Goal: Check status: Check status

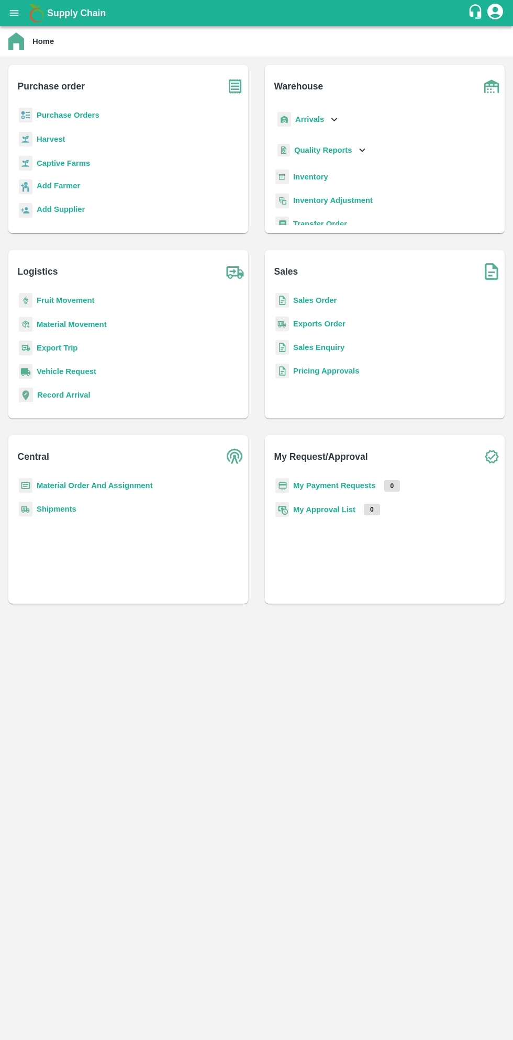
click at [21, 12] on button "open drawer" at bounding box center [14, 13] width 24 height 24
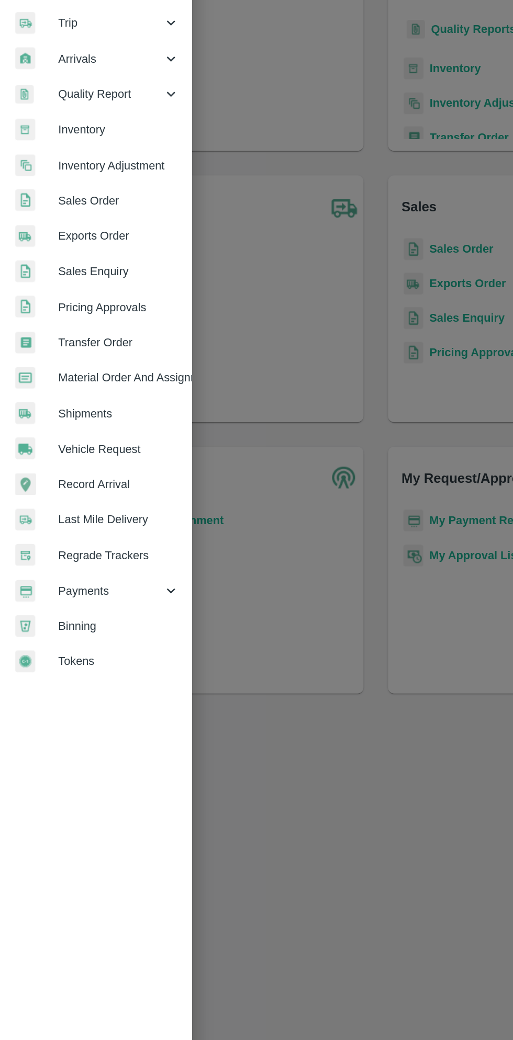
click at [76, 531] on span "Payments" at bounding box center [75, 534] width 71 height 12
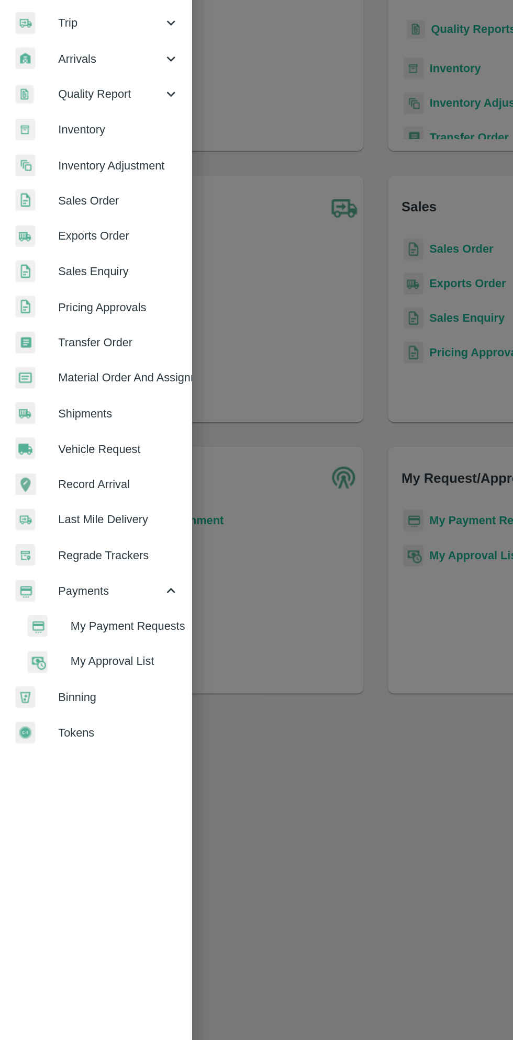
click at [105, 553] on span "My Payment Requests" at bounding box center [85, 558] width 74 height 12
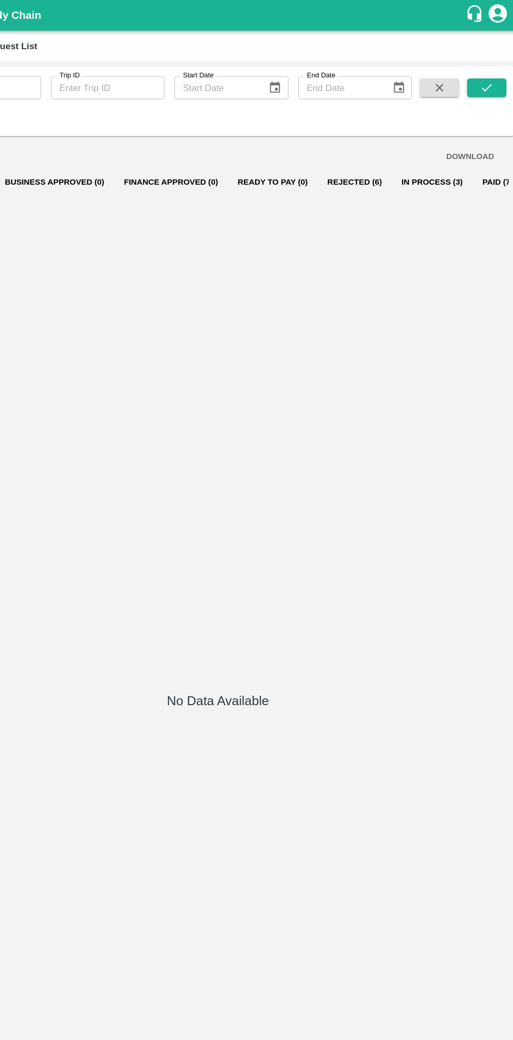
click at [425, 155] on button "In Process (3)" at bounding box center [438, 155] width 69 height 25
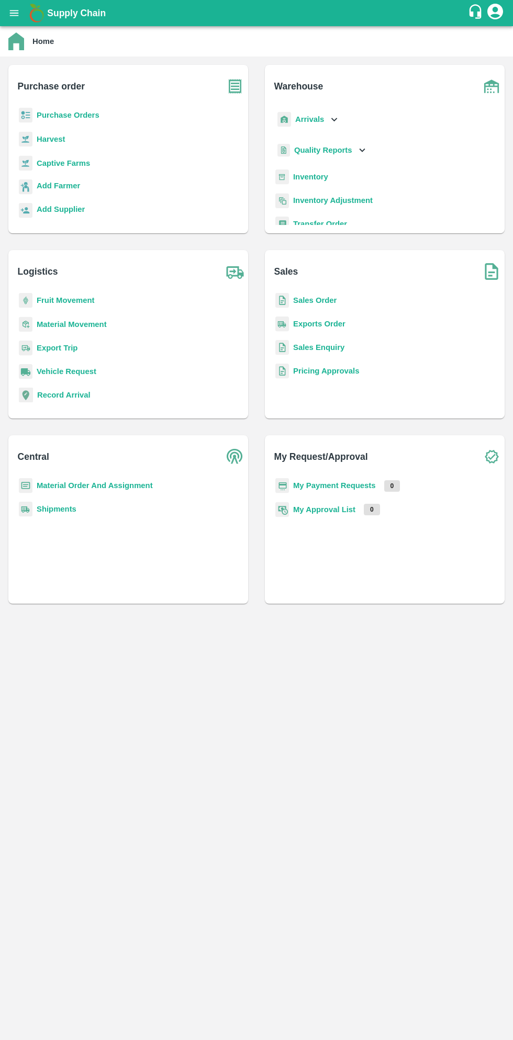
click at [26, 14] on button "open drawer" at bounding box center [14, 13] width 24 height 24
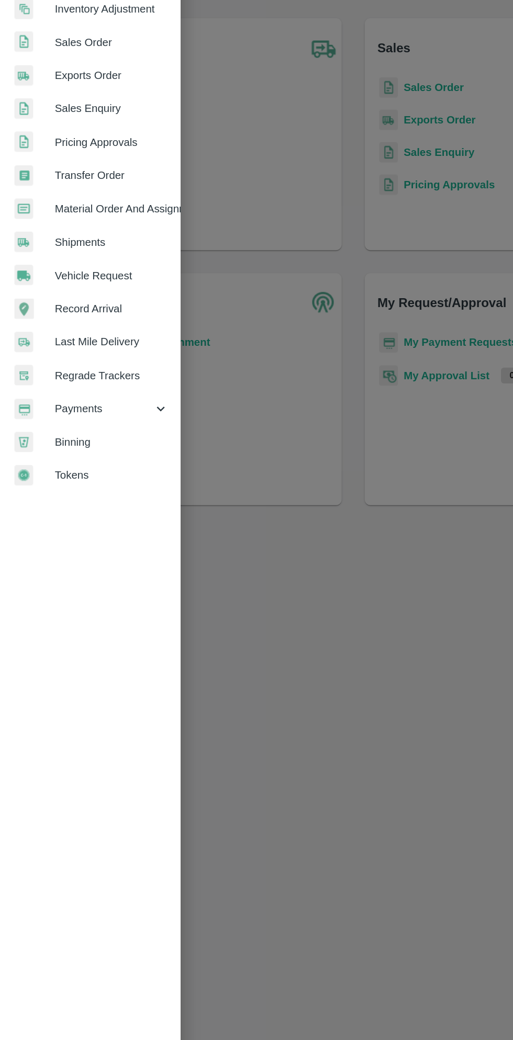
click at [73, 538] on span "Payments" at bounding box center [75, 534] width 71 height 12
click at [94, 560] on span "My Payment Requests" at bounding box center [85, 558] width 74 height 12
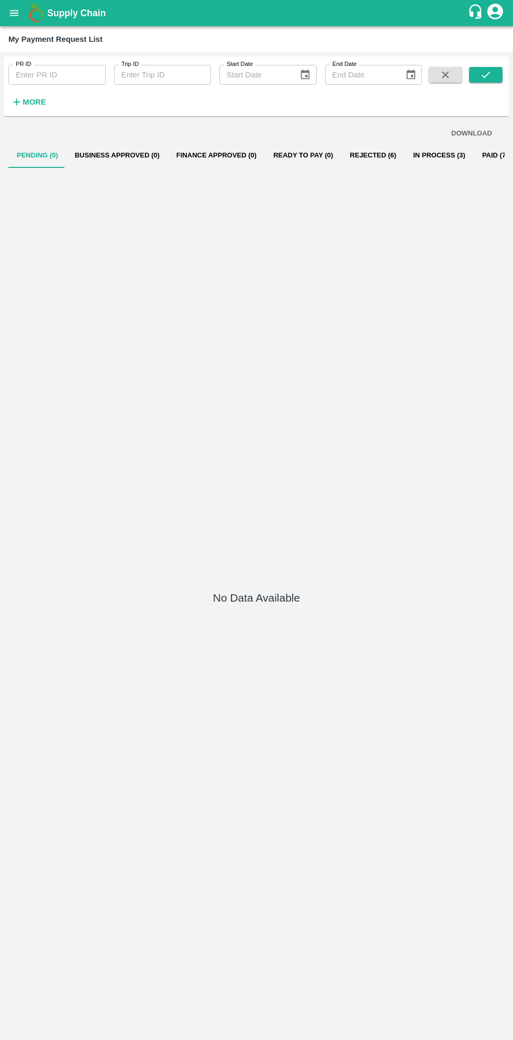
click at [418, 152] on button "In Process (3)" at bounding box center [438, 155] width 69 height 25
